Goal: Task Accomplishment & Management: Manage account settings

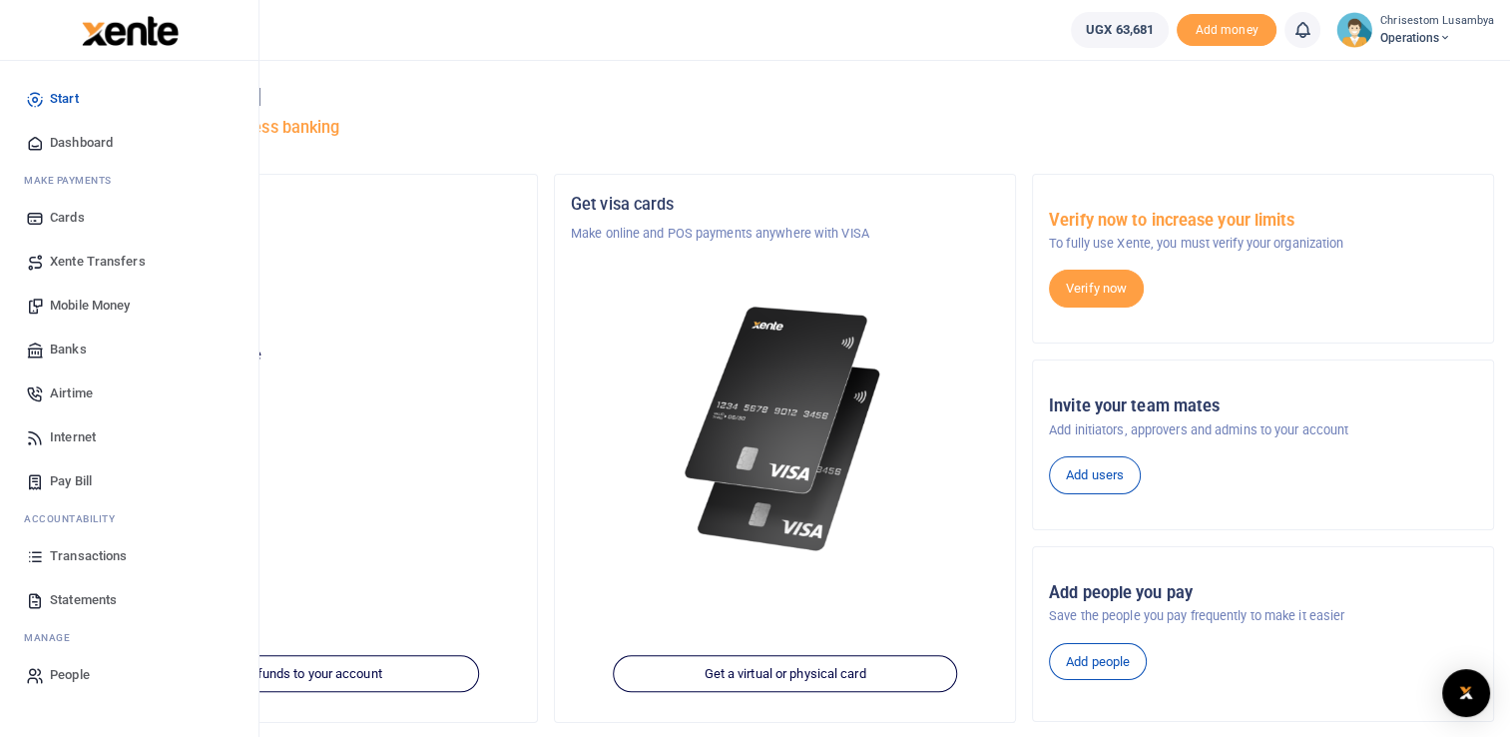
click at [63, 134] on span "Dashboard" at bounding box center [81, 143] width 63 height 20
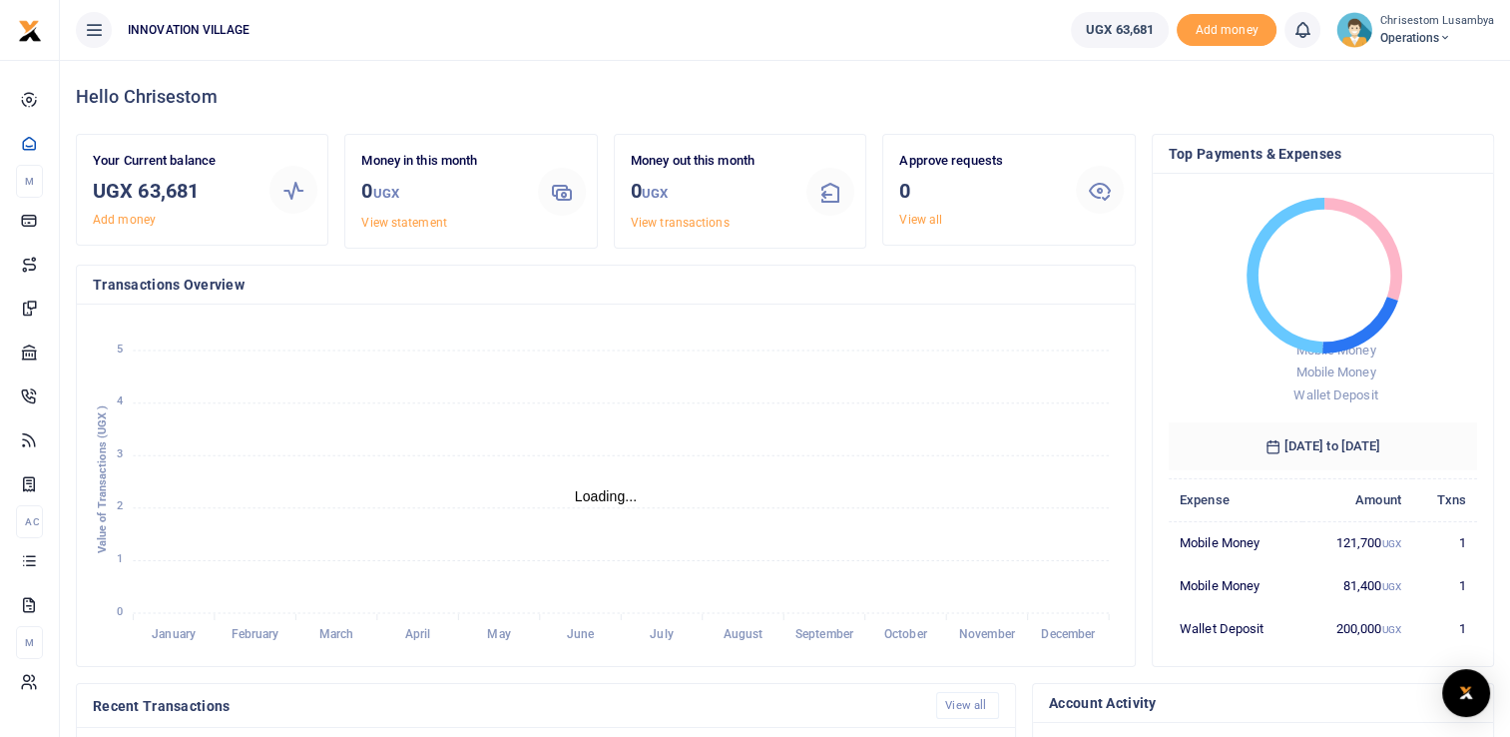
click at [1293, 431] on h6 "13 September 2025 to 13 October 2025" at bounding box center [1323, 446] width 308 height 48
click at [1246, 28] on span "Add money" at bounding box center [1227, 30] width 100 height 33
